Goal: Register for event/course

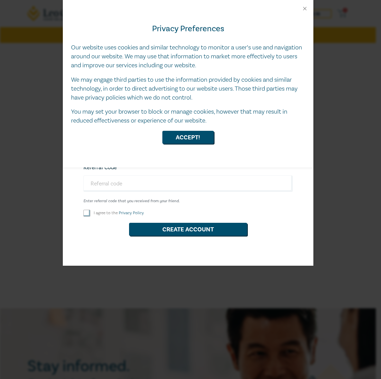
select select "AU"
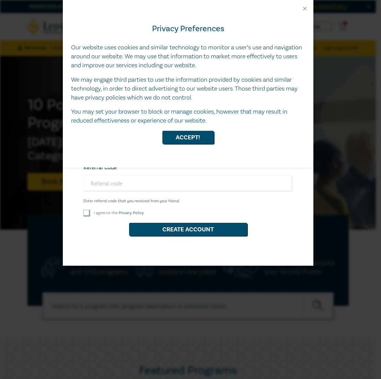
click at [194, 129] on div "Privacy Preferences Our website uses cookies and similar technology to monitor …" at bounding box center [188, 90] width 251 height 156
drag, startPoint x: 193, startPoint y: 139, endPoint x: 188, endPoint y: 155, distance: 16.1
click at [193, 140] on button "Accept!" at bounding box center [187, 137] width 51 height 13
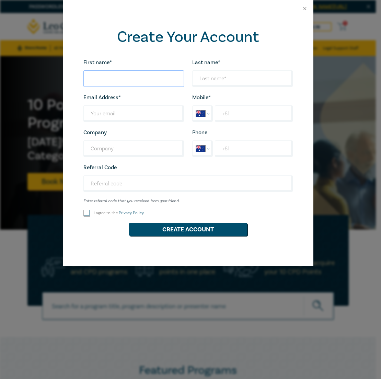
click at [146, 78] on input "First name*" at bounding box center [133, 78] width 101 height 16
type input "[PERSON_NAME]"
type input "[EMAIL_ADDRESS][DOMAIN_NAME]"
click at [247, 116] on input "+61" at bounding box center [254, 113] width 78 height 16
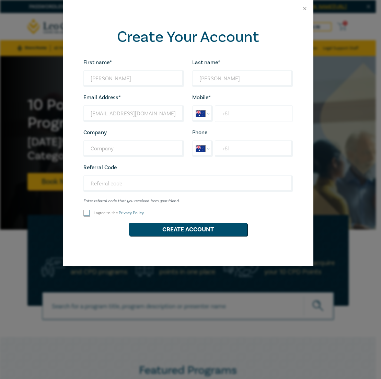
type input "[PHONE_NUMBER]"
type input "[PERSON_NAME] and O'Dea Lawyers"
click at [251, 148] on input "+61" at bounding box center [254, 148] width 78 height 16
click at [141, 186] on input "Referral Code" at bounding box center [187, 183] width 209 height 16
click at [104, 214] on label "I agree to the Privacy Policy" at bounding box center [119, 213] width 50 height 6
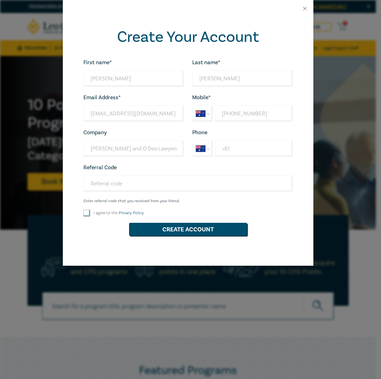
click at [90, 214] on input "I agree to the Privacy Policy" at bounding box center [86, 213] width 7 height 7
checkbox input "true"
click at [171, 230] on button "Create Account" at bounding box center [188, 229] width 118 height 13
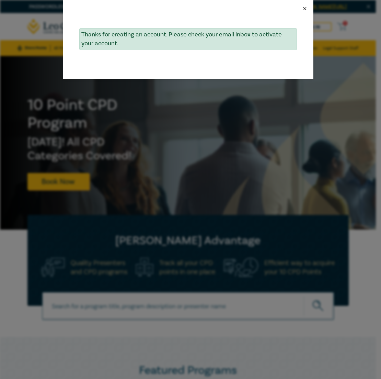
click at [303, 9] on button "Close" at bounding box center [305, 8] width 6 height 6
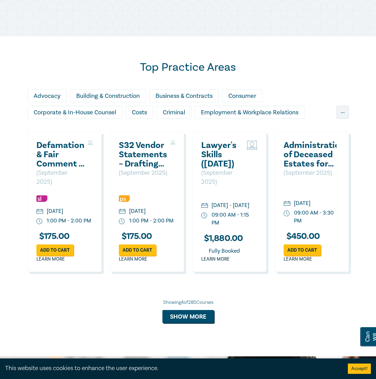
scroll to position [407, 0]
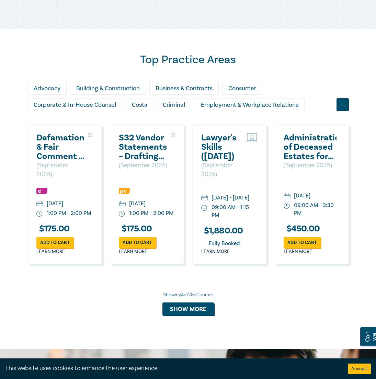
click at [341, 111] on div "..." at bounding box center [342, 104] width 12 height 13
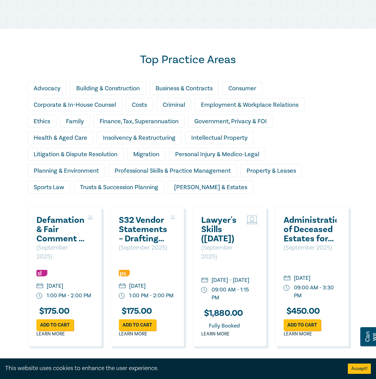
click at [177, 161] on div "Personal Injury & Medico-Legal" at bounding box center [217, 154] width 96 height 13
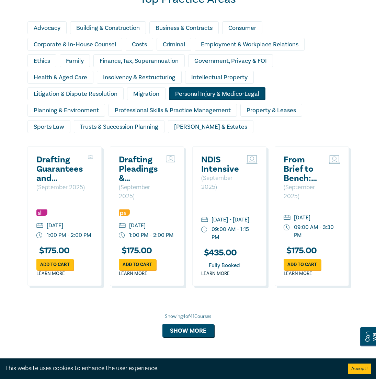
scroll to position [471, 0]
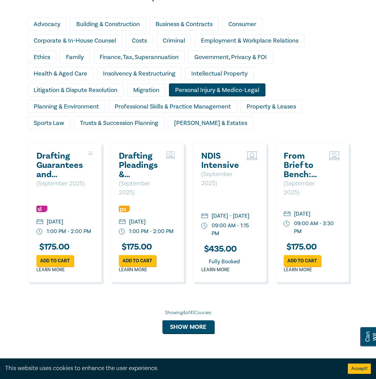
click at [58, 167] on h2 "Drafting Guarantees and Indemnities" at bounding box center [60, 165] width 48 height 28
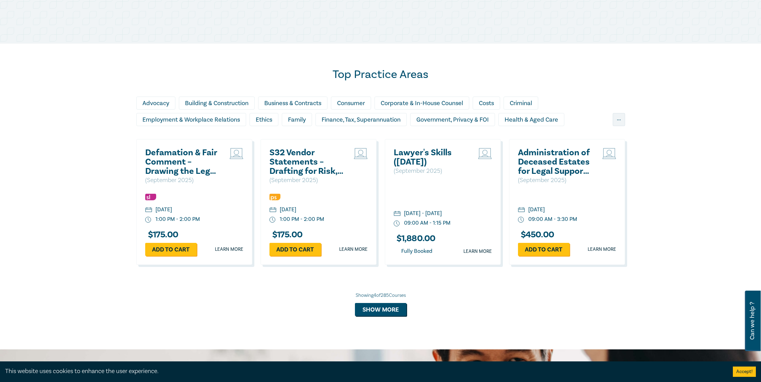
scroll to position [459, 0]
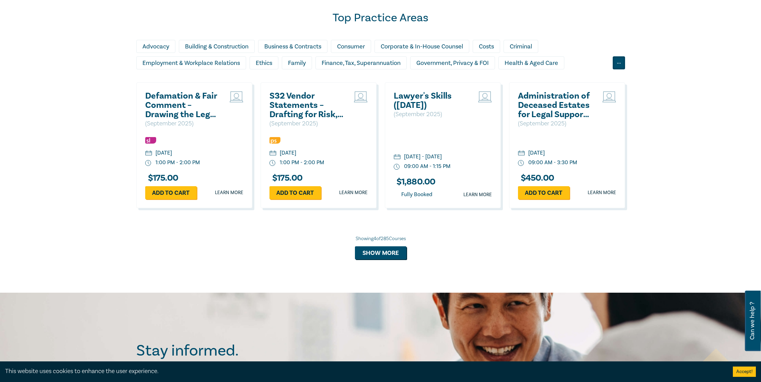
click at [381, 63] on div "..." at bounding box center [619, 62] width 12 height 13
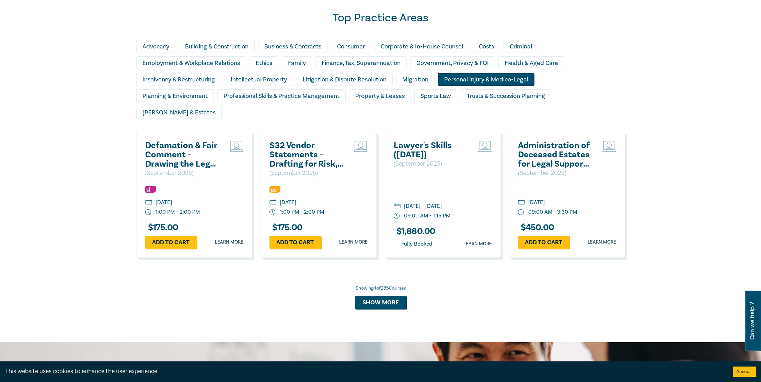
click at [381, 81] on div "Personal Injury & Medico-Legal" at bounding box center [486, 79] width 96 height 13
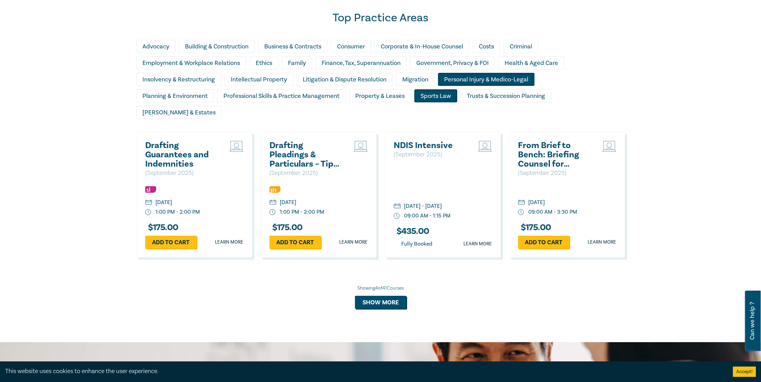
click at [381, 98] on div "Sports Law" at bounding box center [435, 95] width 43 height 13
click at [237, 97] on div "Professional Skills & Practice Management" at bounding box center [281, 95] width 128 height 13
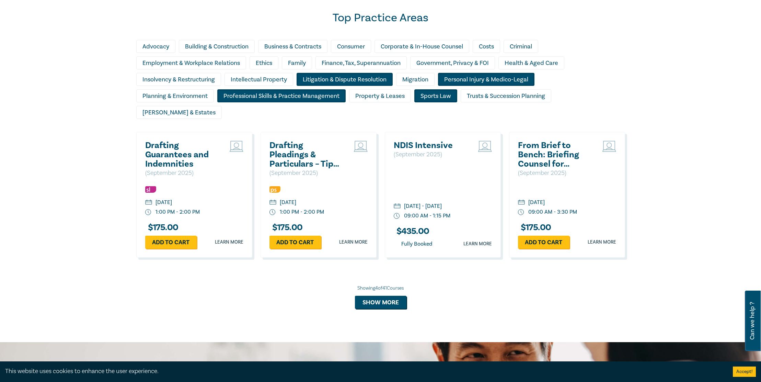
click at [336, 76] on div "Litigation & Dispute Resolution" at bounding box center [345, 79] width 96 height 13
click at [380, 295] on button "Show more" at bounding box center [380, 301] width 51 height 13
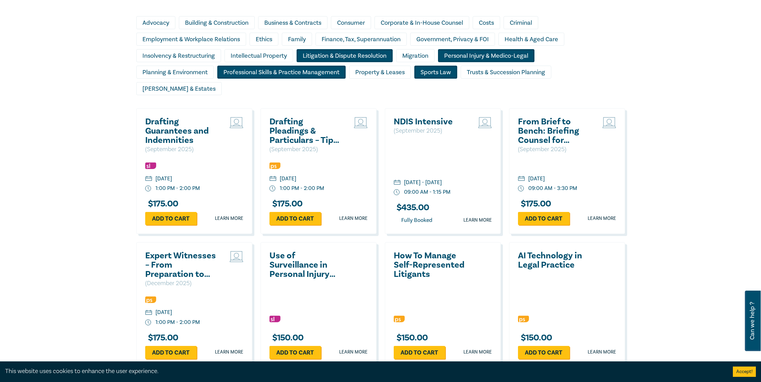
scroll to position [490, 0]
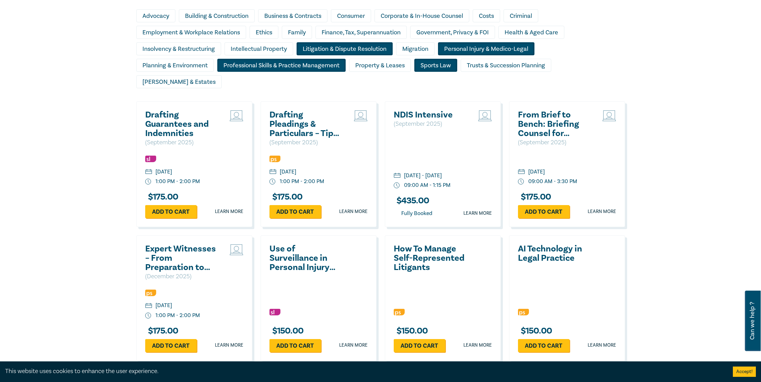
click at [282, 244] on h2 "Use of Surveillance in Personal Injury Matters" at bounding box center [306, 258] width 74 height 28
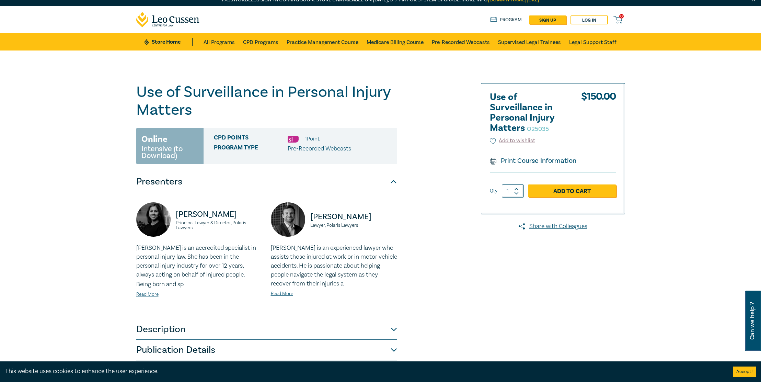
scroll to position [20, 0]
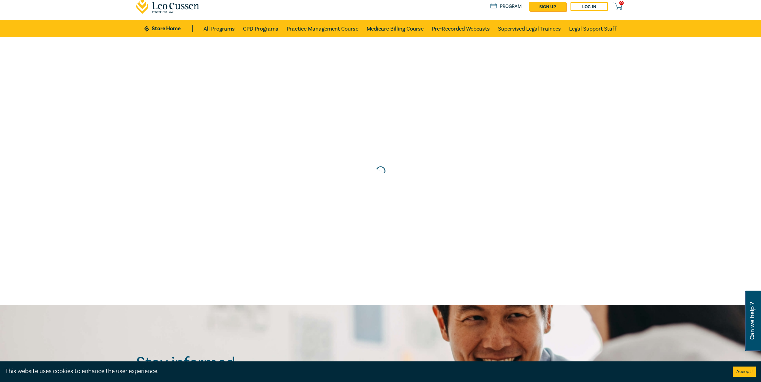
scroll to position [414, 0]
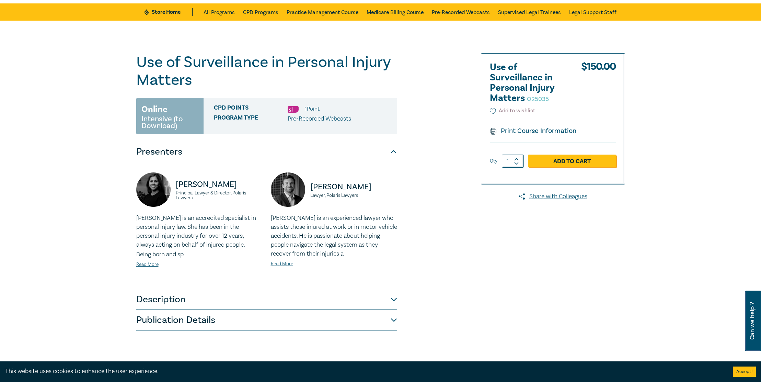
scroll to position [44, 0]
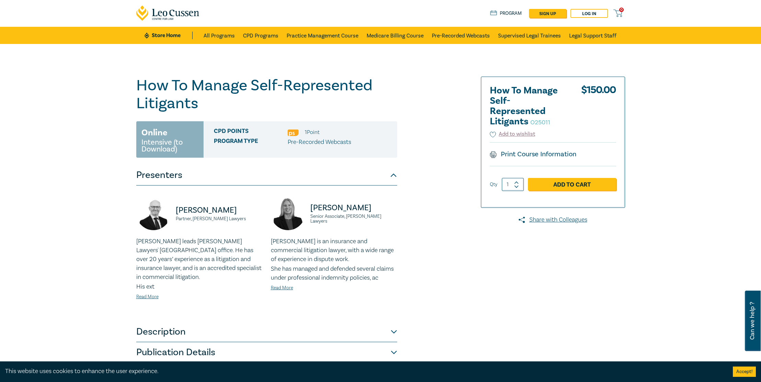
scroll to position [20, 0]
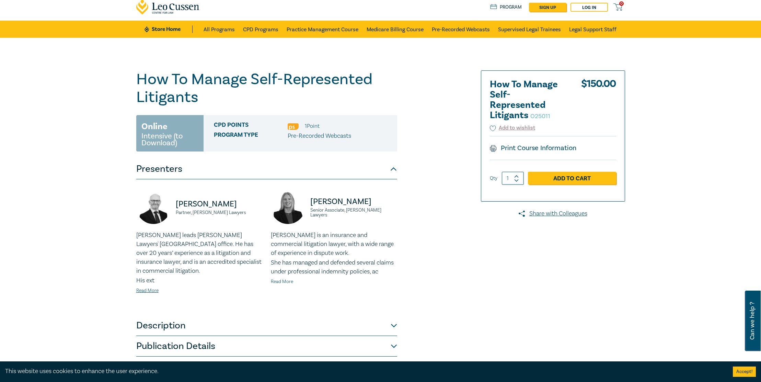
click at [290, 285] on link "Read More" at bounding box center [282, 281] width 22 height 6
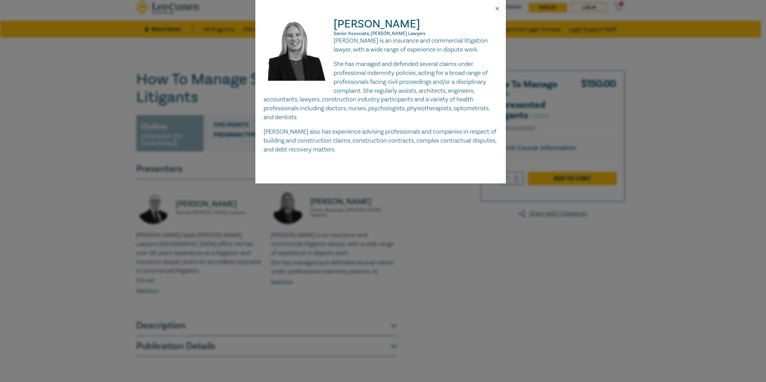
click at [495, 6] on div at bounding box center [380, 8] width 251 height 17
click at [496, 9] on button "Close" at bounding box center [497, 8] width 6 height 6
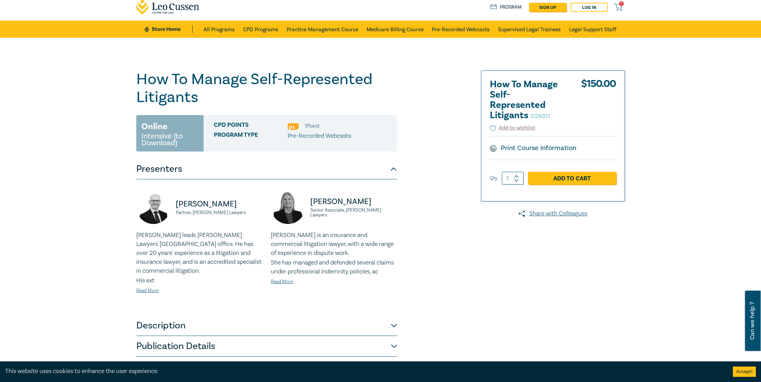
click at [182, 334] on button "Description" at bounding box center [266, 325] width 261 height 21
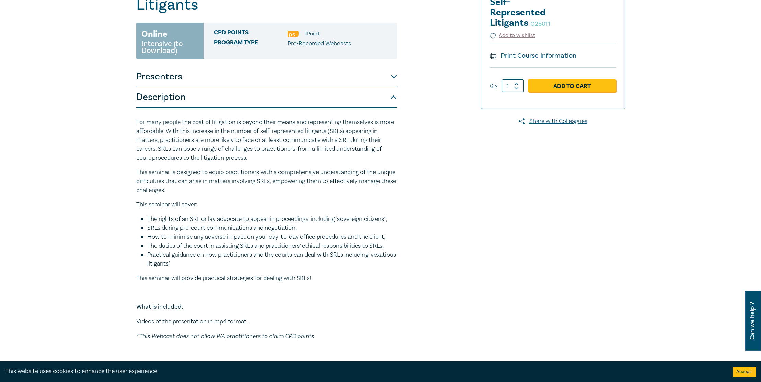
scroll to position [128, 0]
